Goal: Task Accomplishment & Management: Use online tool/utility

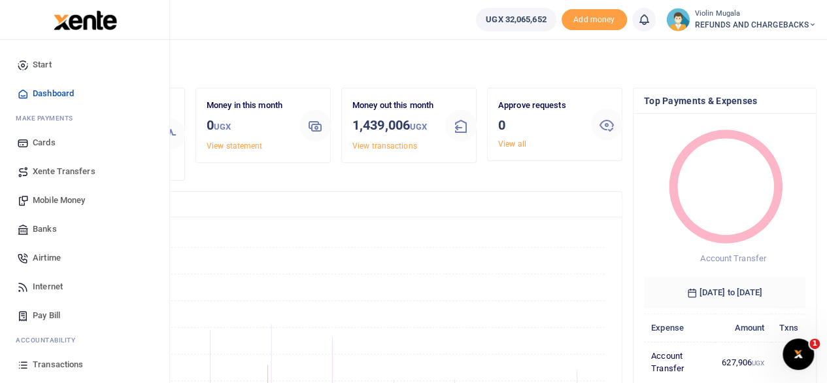
click at [69, 173] on span "Xente Transfers" at bounding box center [64, 171] width 63 height 13
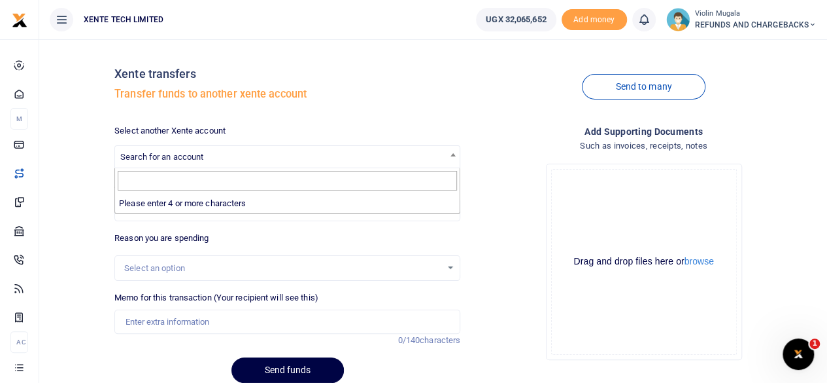
click at [212, 159] on span "Search for an account" at bounding box center [287, 156] width 345 height 20
click at [170, 160] on span "Search for an account" at bounding box center [161, 157] width 83 height 10
click at [168, 160] on span "Search for an account" at bounding box center [161, 157] width 83 height 10
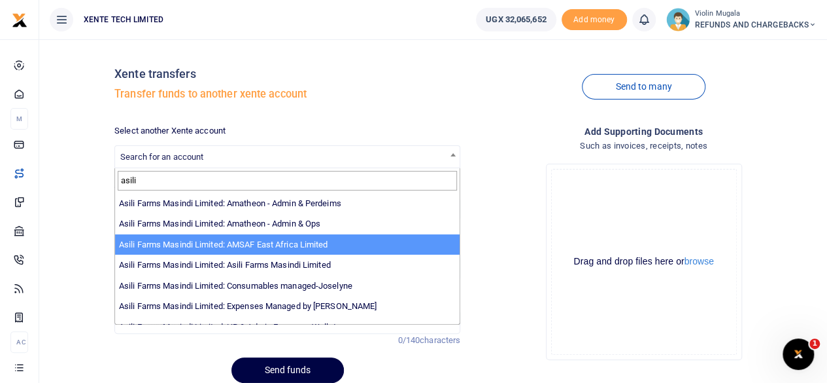
type input "asili"
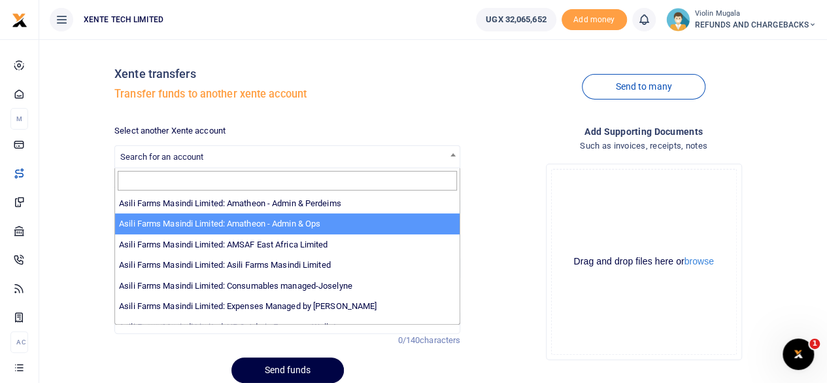
select select "3989"
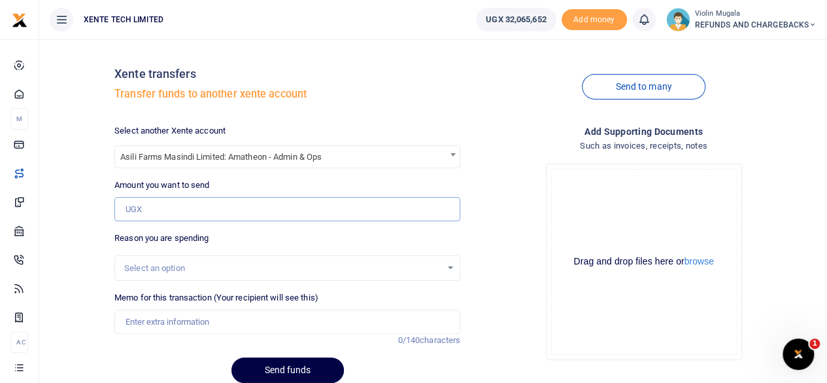
click at [165, 209] on input "Amount you want to send" at bounding box center [287, 209] width 346 height 25
paste input "860000"
type input "860,000"
click at [162, 264] on div "Select an option" at bounding box center [282, 268] width 317 height 13
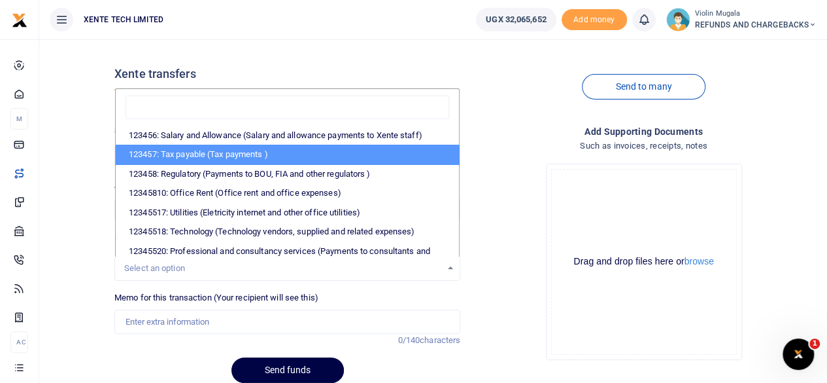
scroll to position [248, 0]
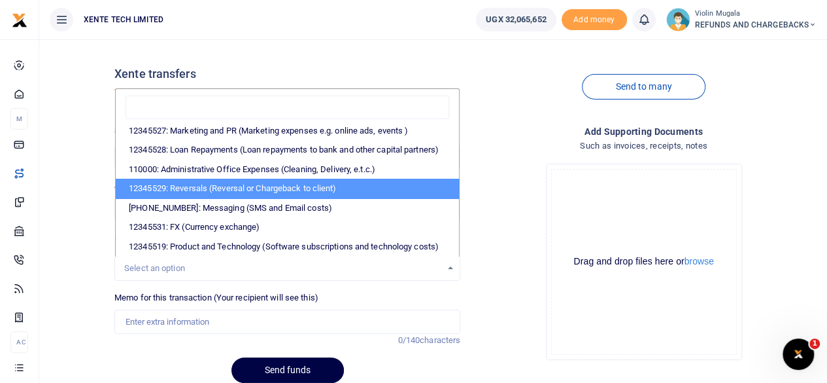
click at [222, 179] on li "12345529: Reversals (Reversal or Chargeback to client)" at bounding box center [287, 189] width 343 height 20
select select "56"
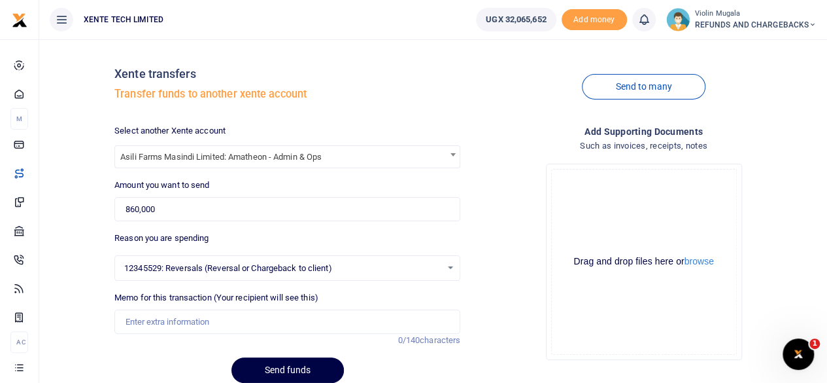
scroll to position [54, 0]
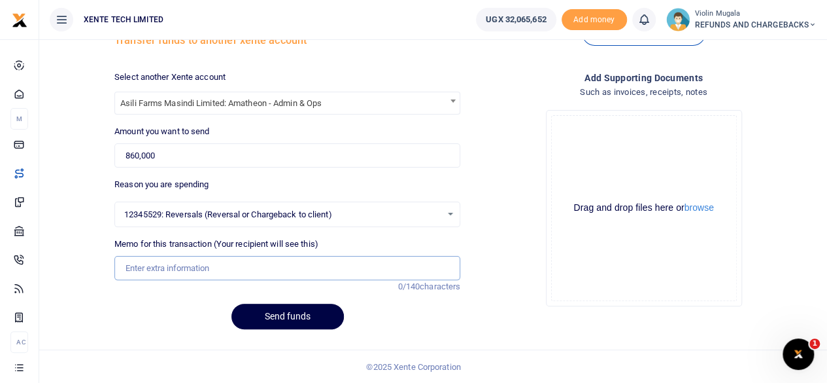
click at [215, 277] on input "Memo for this transaction (Your recipient will see this)" at bounding box center [287, 268] width 346 height 25
type input "Funds sent to a wrong number"
click at [596, 206] on div "Drag and drop files here or browse" at bounding box center [644, 207] width 184 height 12
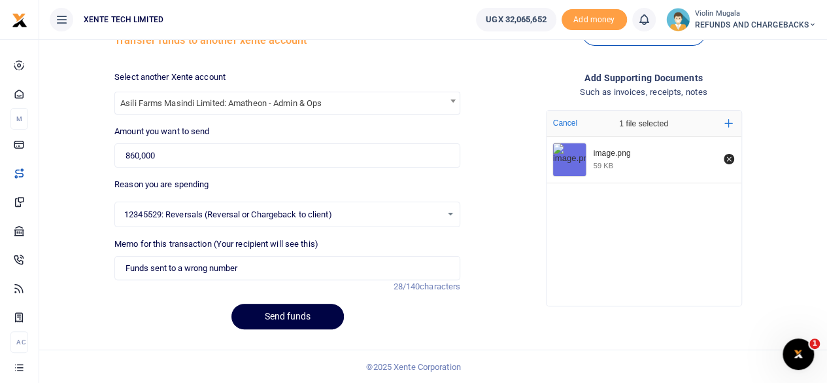
click at [589, 201] on div "image.png 59 KB" at bounding box center [644, 218] width 195 height 162
click at [292, 322] on button "Send funds" at bounding box center [288, 316] width 112 height 26
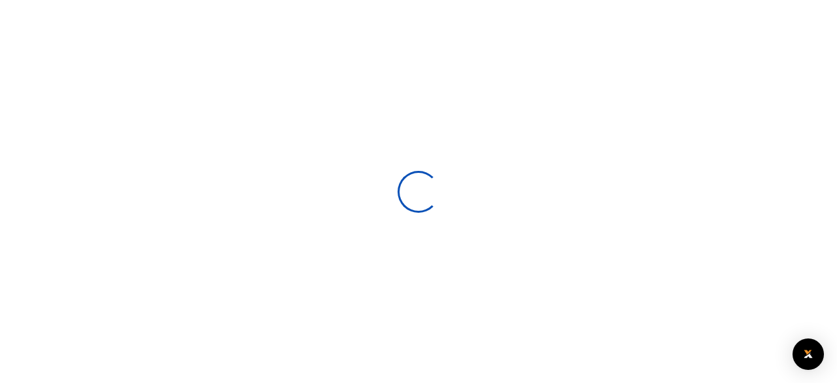
select select
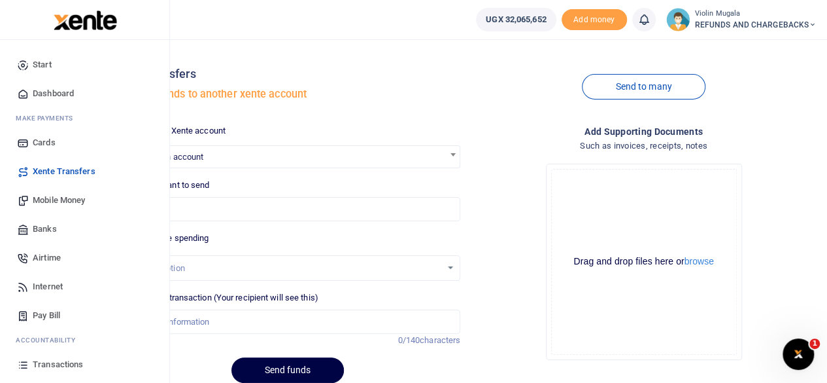
click at [58, 71] on link "Start" at bounding box center [84, 64] width 148 height 29
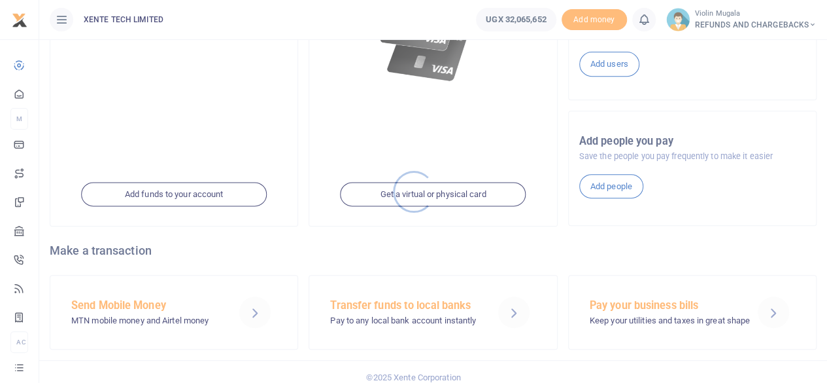
scroll to position [255, 0]
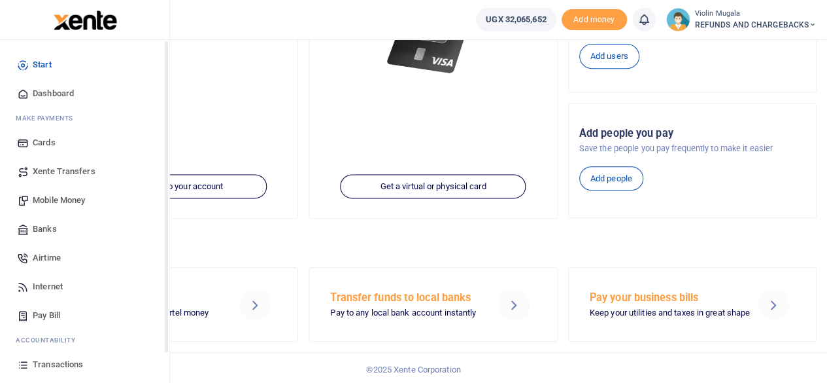
click at [41, 88] on span "Dashboard" at bounding box center [53, 93] width 41 height 13
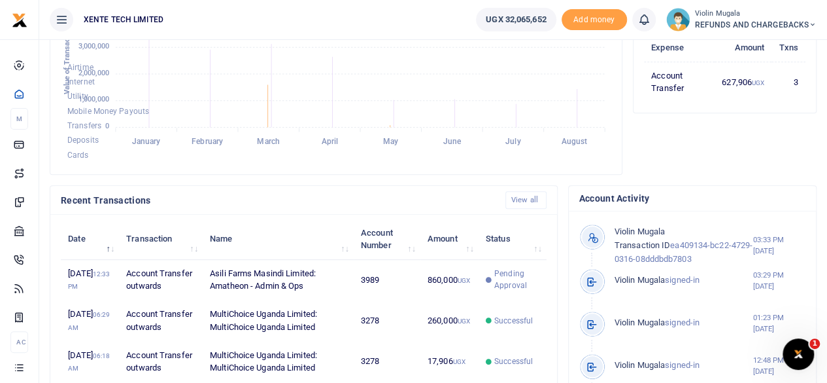
scroll to position [279, 0]
